Goal: Task Accomplishment & Management: Use online tool/utility

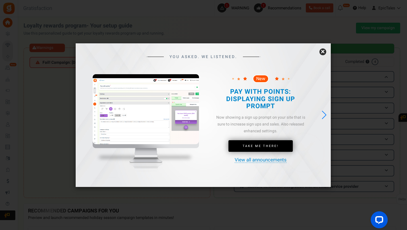
click at [324, 51] on link "×" at bounding box center [323, 51] width 7 height 7
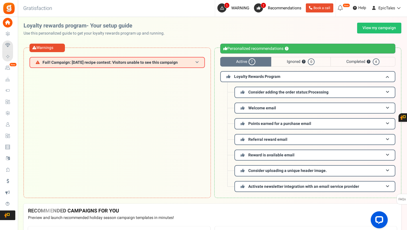
click at [195, 62] on span at bounding box center [196, 62] width 3 height 4
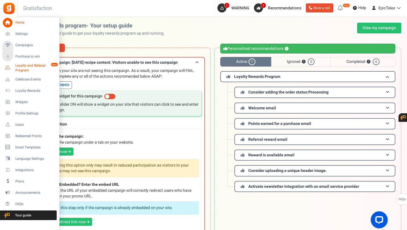
click at [24, 66] on span "Loyalty and Referral Program" at bounding box center [35, 68] width 41 height 10
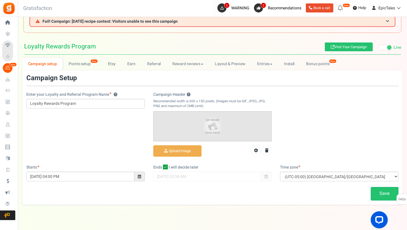
scroll to position [14, 0]
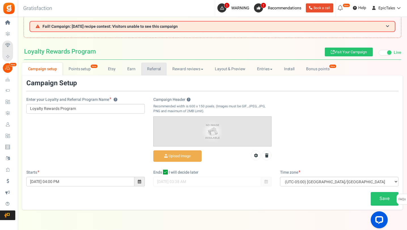
click at [162, 71] on link "Referral" at bounding box center [154, 69] width 26 height 13
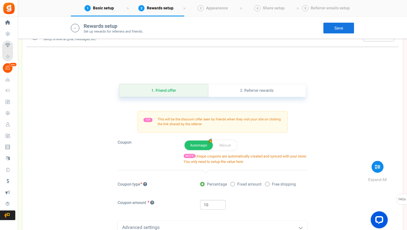
scroll to position [0, 0]
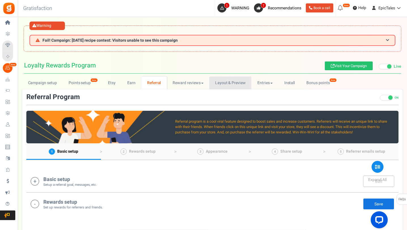
click at [215, 81] on link "Layout & Preview" at bounding box center [230, 83] width 42 height 13
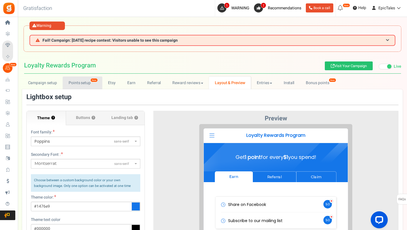
click at [70, 81] on link "Points setup New" at bounding box center [82, 83] width 39 height 13
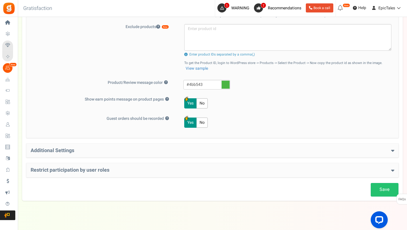
scroll to position [300, 0]
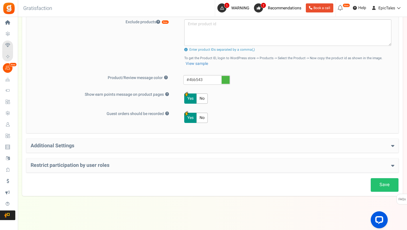
click at [117, 145] on h4 "Additional Settings" at bounding box center [213, 146] width 364 height 6
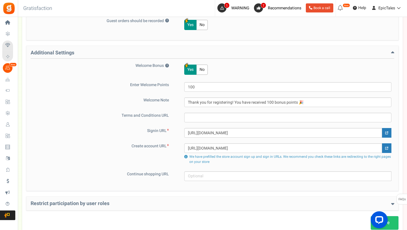
scroll to position [431, 0]
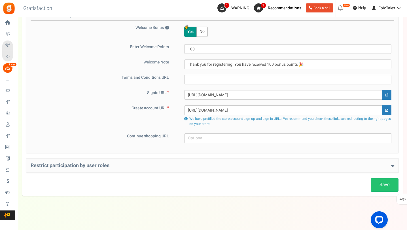
click at [107, 164] on h4 "Restrict participation by user roles" at bounding box center [213, 166] width 364 height 6
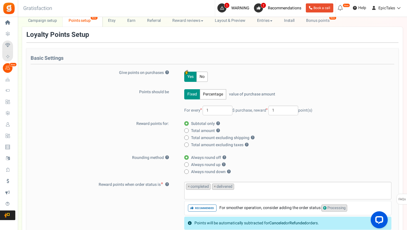
scroll to position [0, 0]
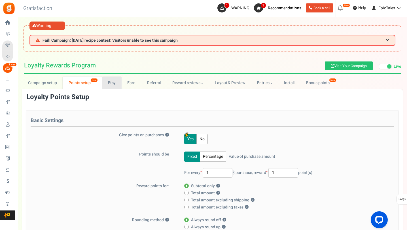
click at [112, 84] on link "Etsy" at bounding box center [111, 83] width 19 height 13
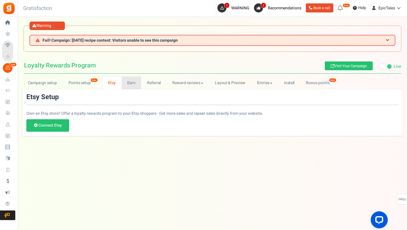
click at [126, 84] on link "Earn" at bounding box center [132, 83] width 20 height 13
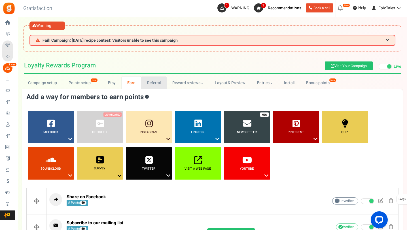
click at [149, 83] on link "Referral" at bounding box center [154, 83] width 26 height 13
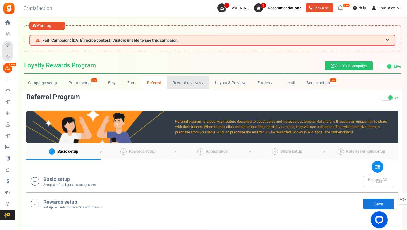
click at [172, 81] on link "Reward reviews" at bounding box center [188, 83] width 42 height 13
click at [175, 92] on link "WOO" at bounding box center [189, 95] width 45 height 8
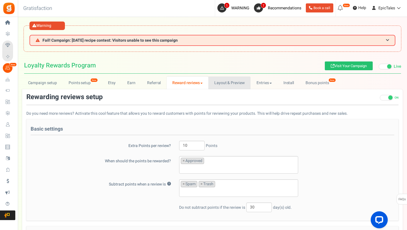
click at [221, 84] on link "Layout & Preview" at bounding box center [229, 83] width 42 height 13
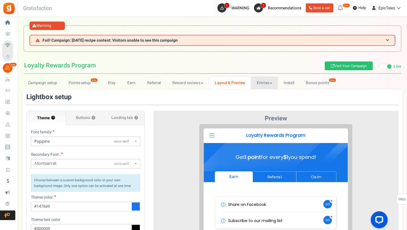
click at [256, 80] on link "Entries" at bounding box center [264, 83] width 27 height 13
click at [265, 92] on link "Entries" at bounding box center [273, 95] width 45 height 8
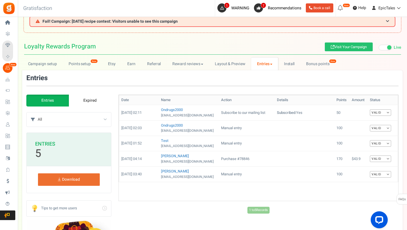
scroll to position [21, 0]
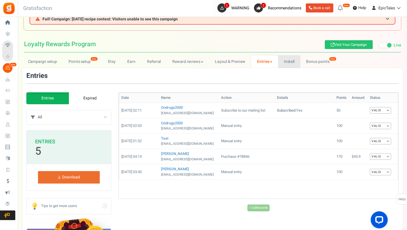
click at [292, 64] on link "Install" at bounding box center [289, 61] width 22 height 13
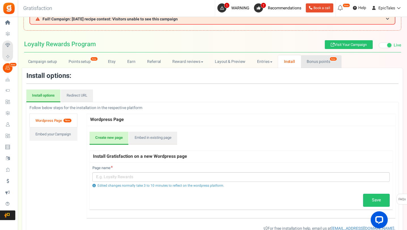
click at [306, 62] on link "Bonus points New" at bounding box center [321, 61] width 41 height 13
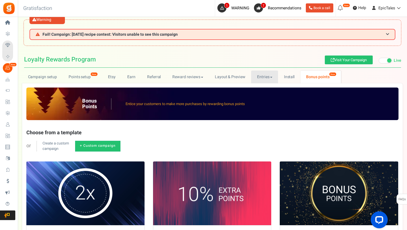
scroll to position [5, 0]
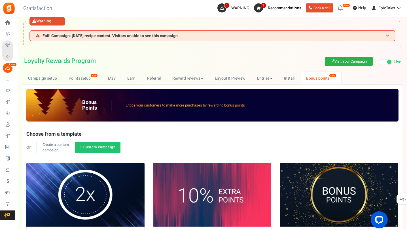
click at [345, 61] on link "Visit Your Campaign" at bounding box center [349, 61] width 48 height 9
